Goal: Navigation & Orientation: Find specific page/section

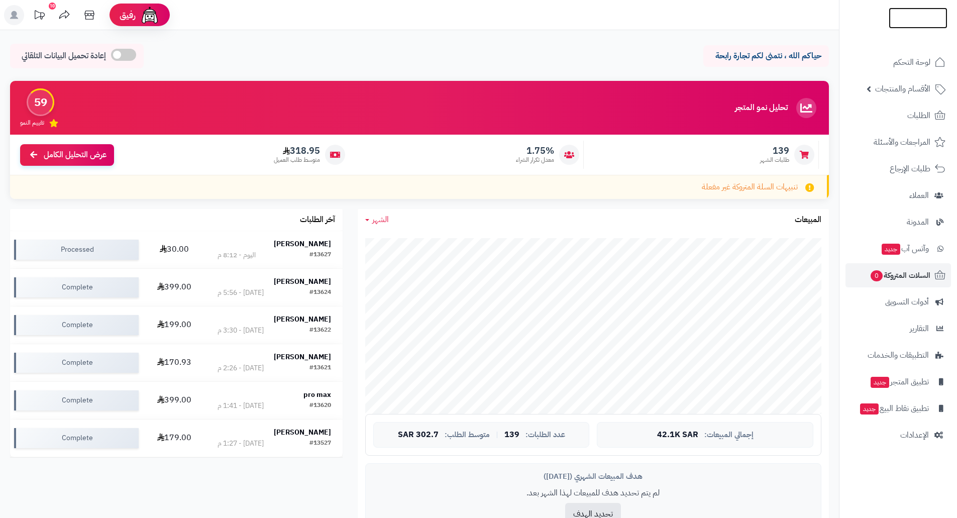
click at [909, 19] on img at bounding box center [918, 27] width 59 height 21
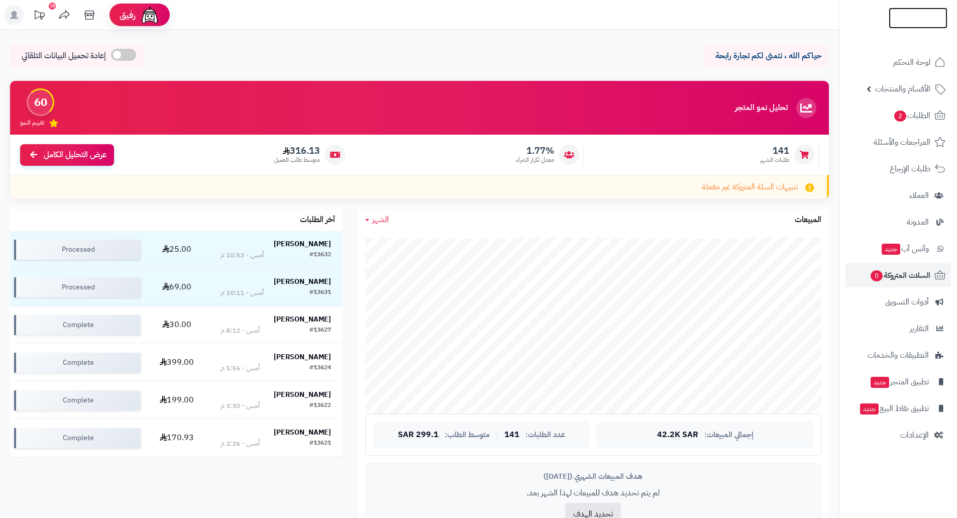
click at [912, 29] on img at bounding box center [918, 39] width 59 height 21
